Goal: Task Accomplishment & Management: Complete application form

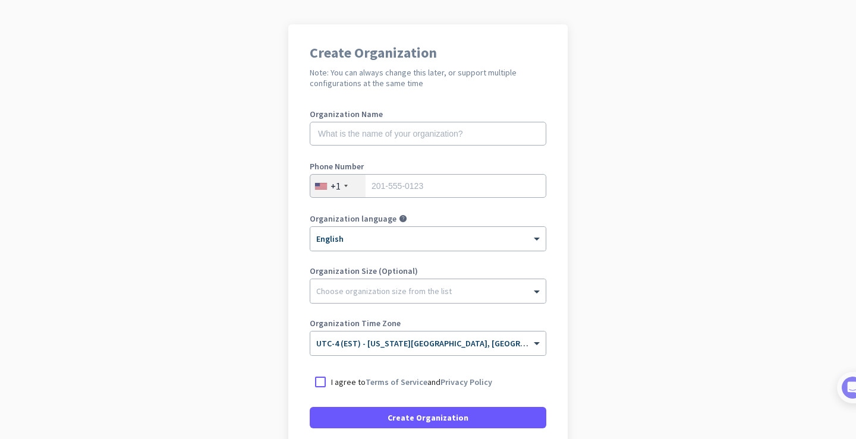
scroll to position [172, 0]
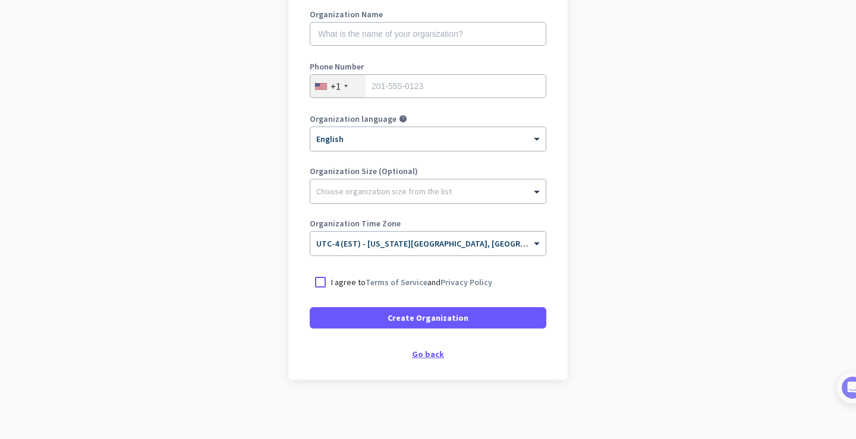
click at [427, 358] on div "Go back" at bounding box center [428, 354] width 237 height 8
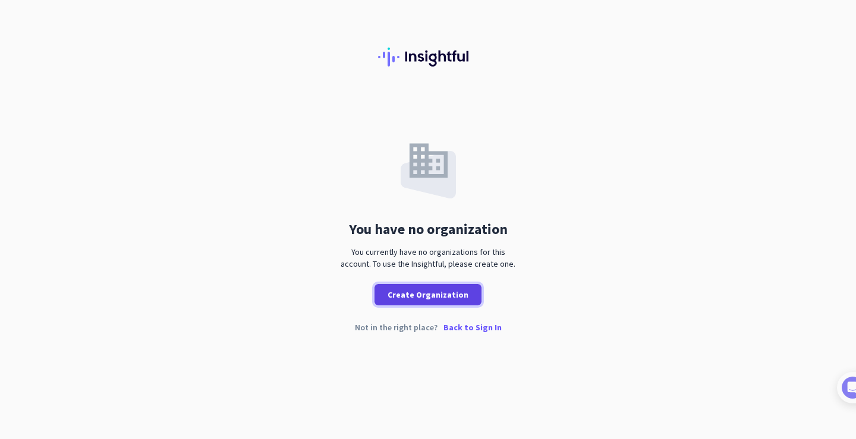
click at [454, 296] on span "Create Organization" at bounding box center [427, 295] width 81 height 12
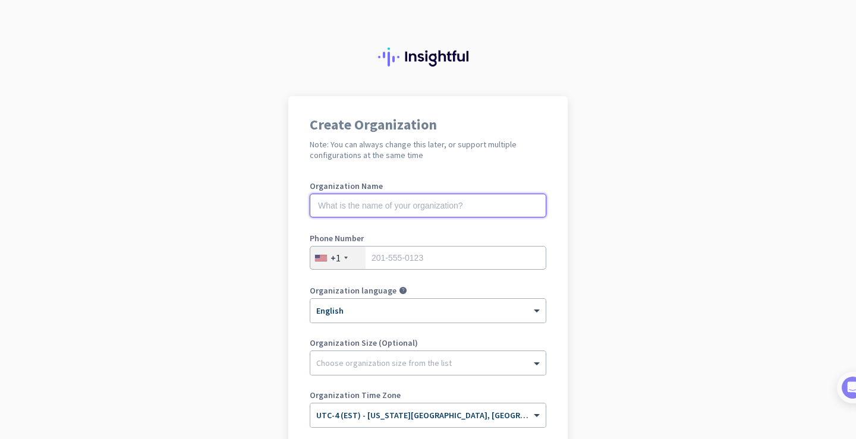
click at [377, 203] on input "text" at bounding box center [428, 206] width 237 height 24
type input "Nooe"
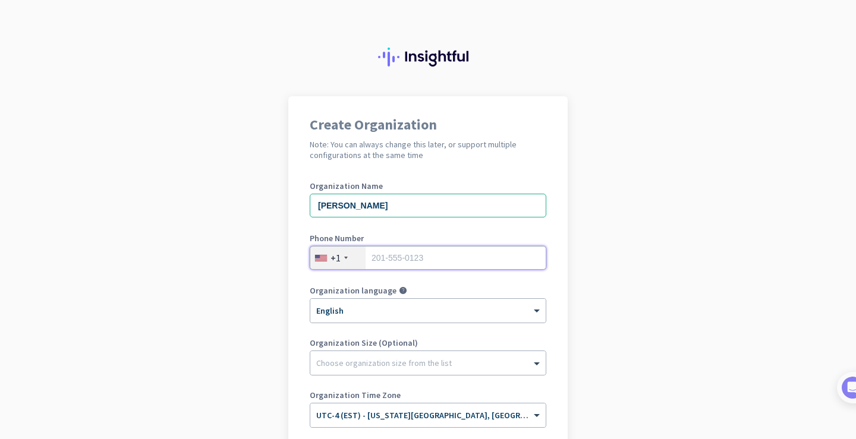
click at [426, 254] on input "tel" at bounding box center [428, 258] width 237 height 24
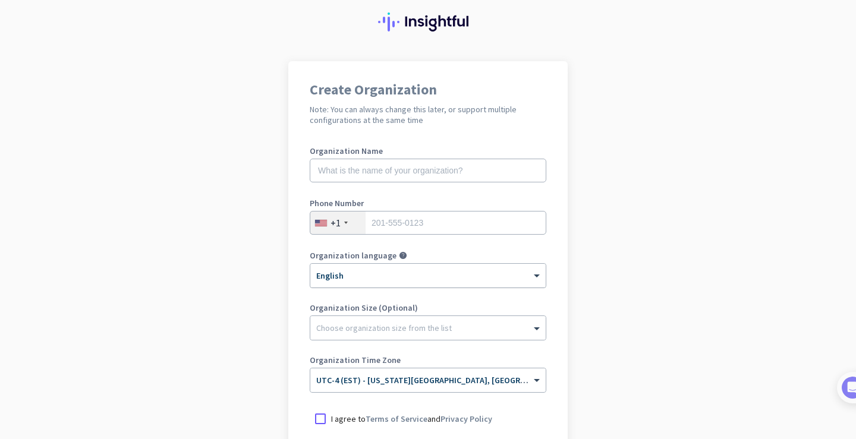
scroll to position [34, 0]
click at [354, 174] on input "text" at bounding box center [428, 172] width 237 height 24
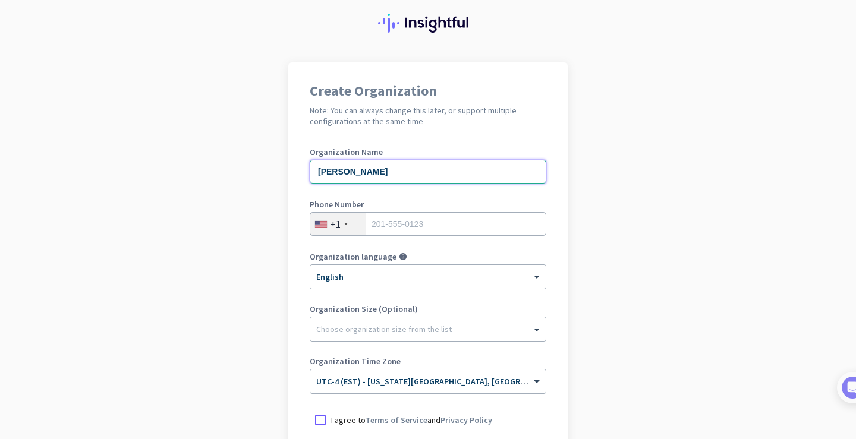
type input "[PERSON_NAME]"
click at [345, 228] on div "+1" at bounding box center [337, 224] width 55 height 23
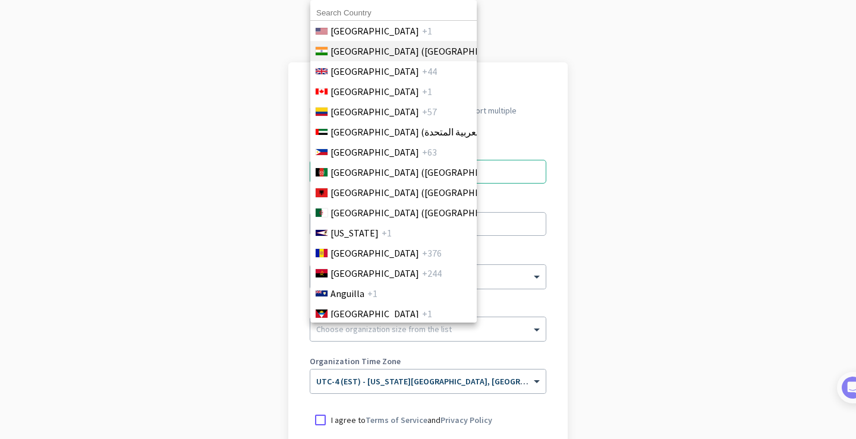
click at [360, 55] on span "[GEOGRAPHIC_DATA] ([GEOGRAPHIC_DATA])" at bounding box center [422, 51] width 185 height 14
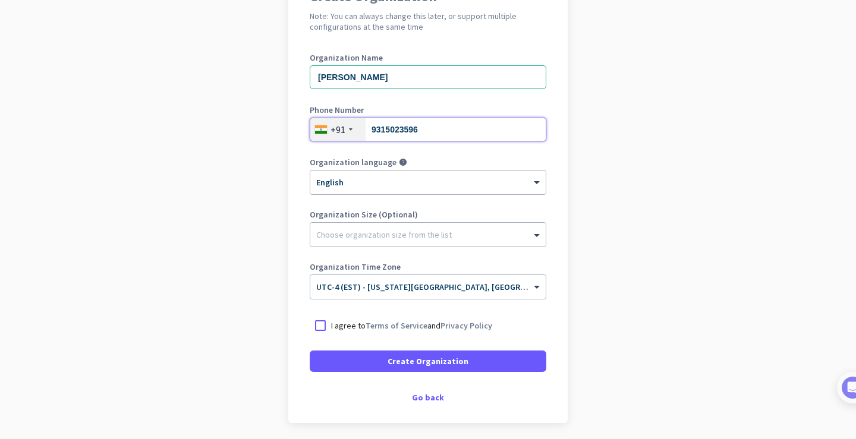
scroll to position [133, 0]
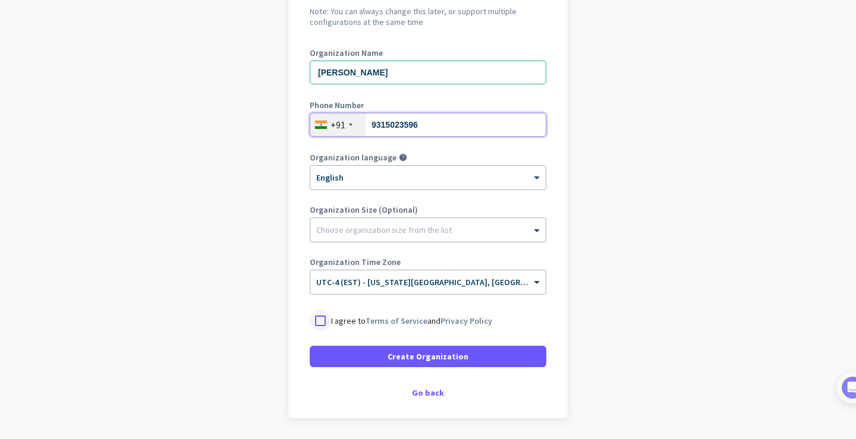
type input "9315023596"
click at [323, 321] on div at bounding box center [320, 320] width 21 height 21
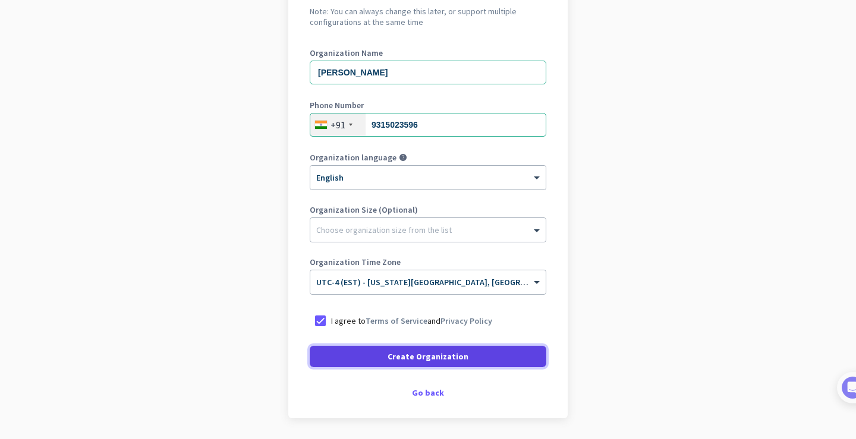
click at [367, 358] on span at bounding box center [428, 356] width 237 height 29
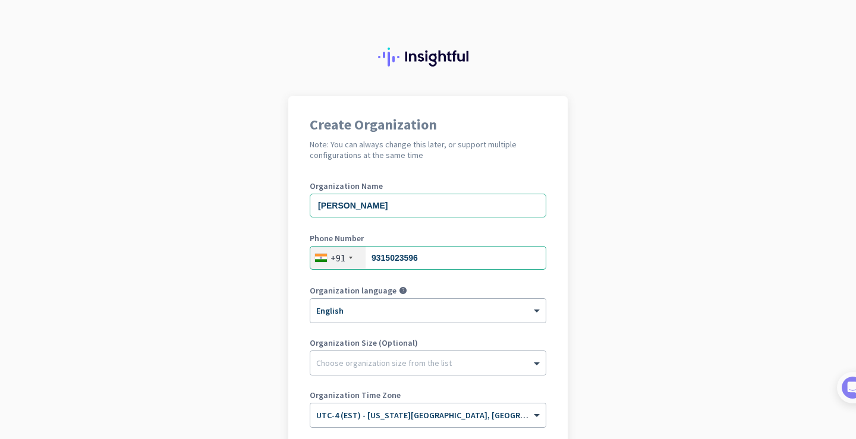
scroll to position [136, 0]
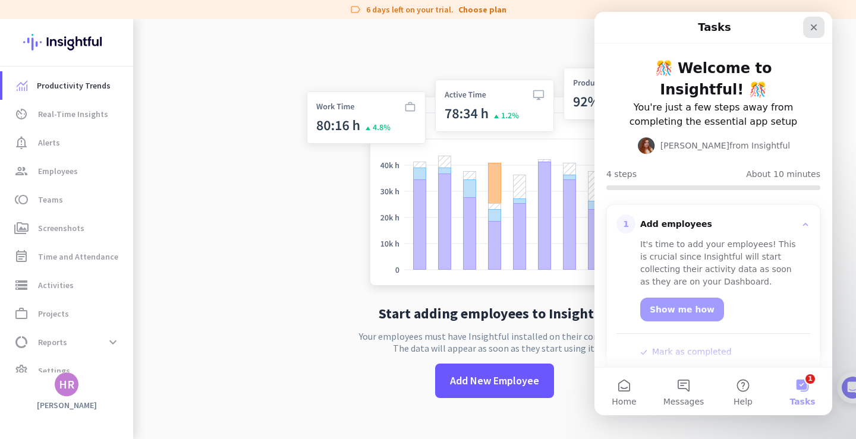
click at [818, 27] on icon "Close" at bounding box center [814, 28] width 10 height 10
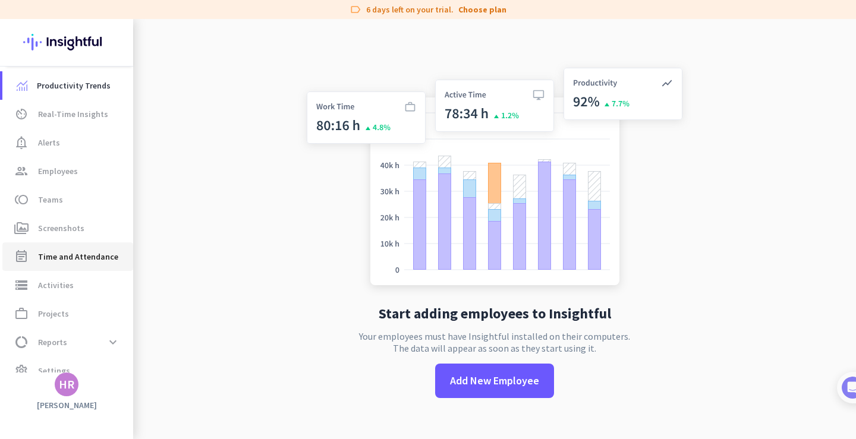
scroll to position [17, 0]
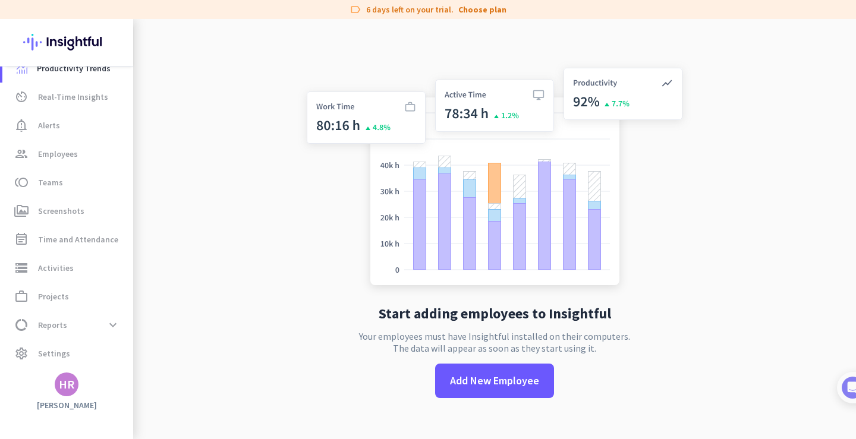
click at [68, 390] on div "HR" at bounding box center [66, 385] width 15 height 12
click at [125, 362] on span "Sign out" at bounding box center [130, 362] width 72 height 11
